Goal: Information Seeking & Learning: Learn about a topic

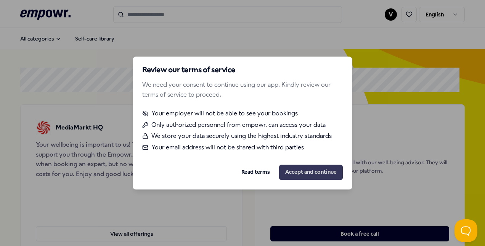
click at [294, 169] on button "Accept and continue" at bounding box center [311, 171] width 64 height 15
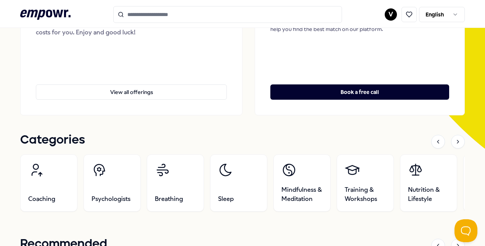
scroll to position [153, 0]
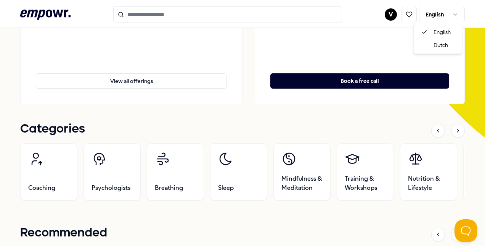
click at [438, 15] on html ".empowr-logo_svg__cls-1{fill:#03032f} V English All categories Self-care librar…" at bounding box center [242, 123] width 485 height 246
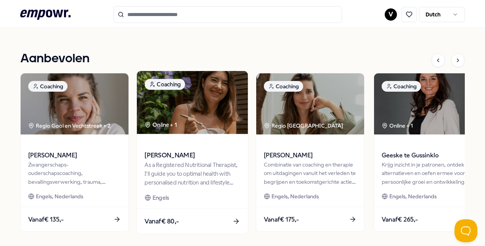
scroll to position [343, 0]
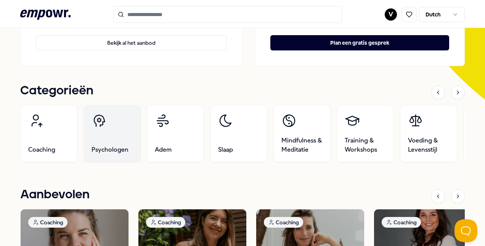
click at [121, 130] on link "Psychologen" at bounding box center [112, 133] width 57 height 57
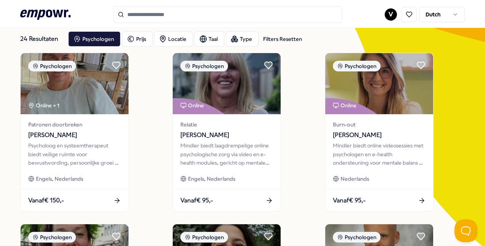
scroll to position [38, 0]
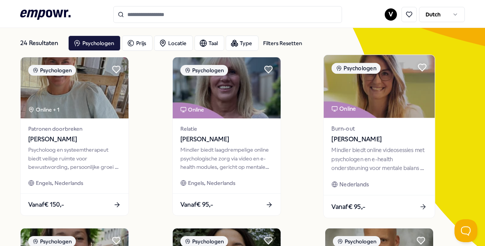
click at [394, 130] on span "Burn-out" at bounding box center [378, 128] width 95 height 9
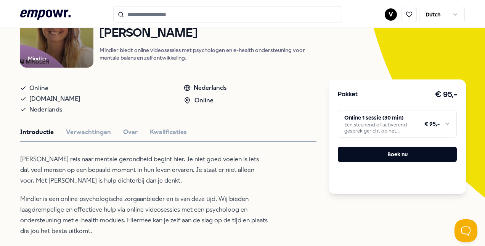
scroll to position [90, 0]
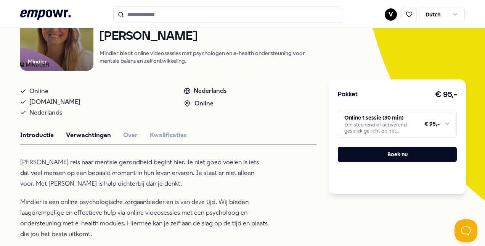
click at [86, 130] on button "Verwachtingen" at bounding box center [88, 135] width 45 height 10
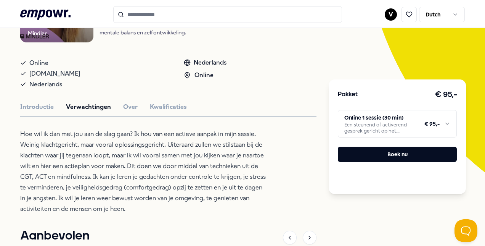
scroll to position [128, 0]
